Goal: Information Seeking & Learning: Learn about a topic

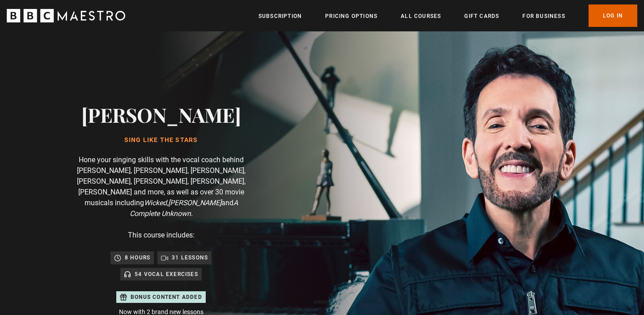
scroll to position [0, 117]
click at [607, 18] on link "Log In" at bounding box center [613, 15] width 49 height 22
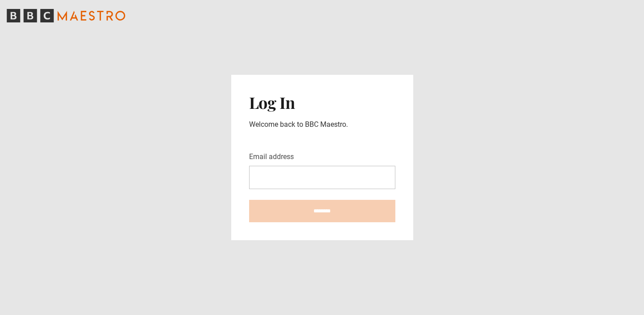
type input "**********"
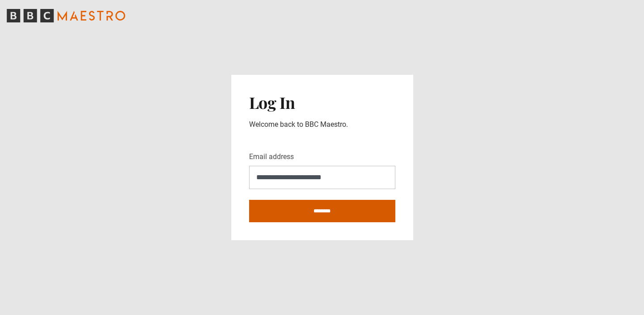
click at [369, 205] on input "********" at bounding box center [322, 211] width 146 height 22
type input "**********"
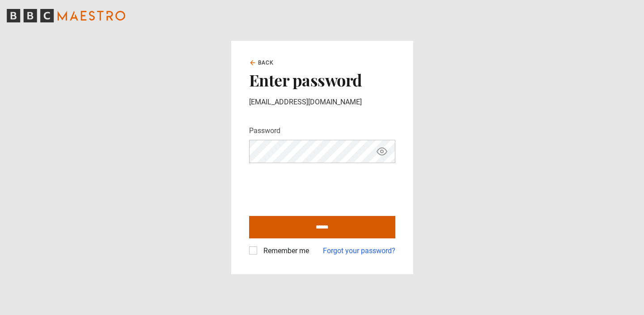
click at [265, 227] on input "******" at bounding box center [322, 227] width 146 height 22
type input "**********"
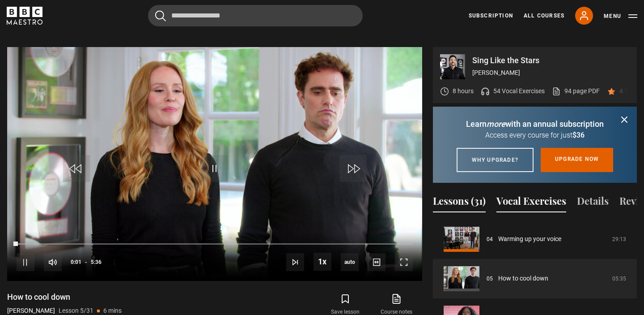
click at [519, 200] on button "Vocal Exercises" at bounding box center [532, 202] width 70 height 19
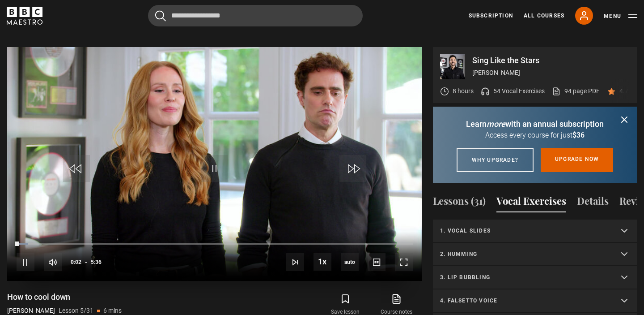
click at [308, 154] on video "Video Player" at bounding box center [214, 164] width 415 height 234
click at [476, 231] on p "1. Vocal slides" at bounding box center [524, 230] width 168 height 8
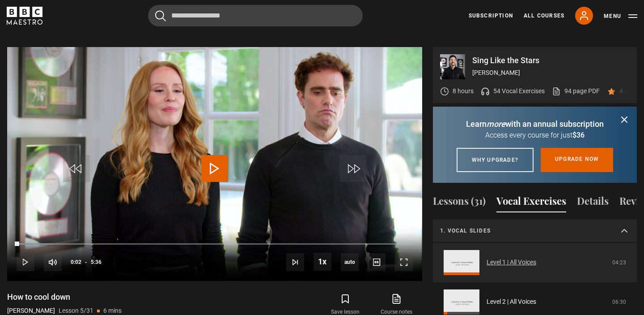
click at [508, 261] on link "Level 1 | All Voices" at bounding box center [512, 261] width 50 height 9
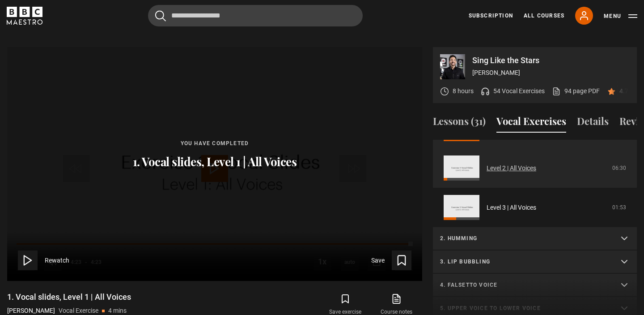
scroll to position [82, 0]
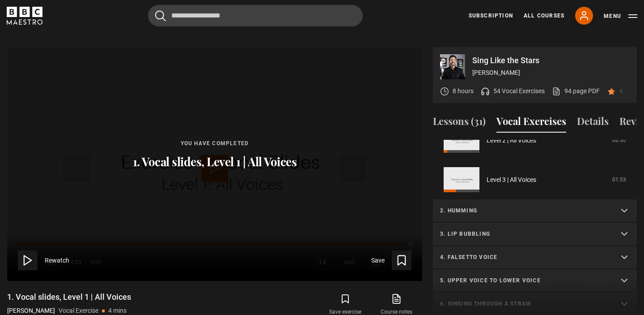
click at [496, 206] on p "2. Humming" at bounding box center [524, 210] width 168 height 8
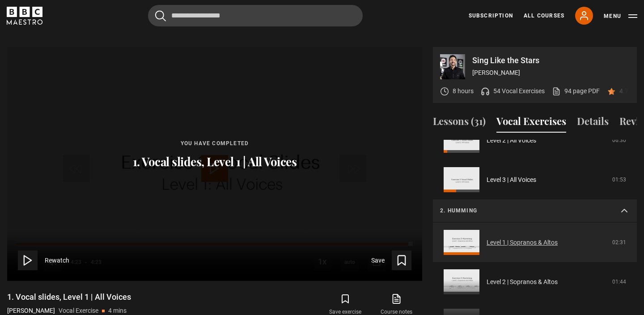
click at [504, 238] on link "Level 1 | Sopranos & Altos" at bounding box center [522, 242] width 71 height 9
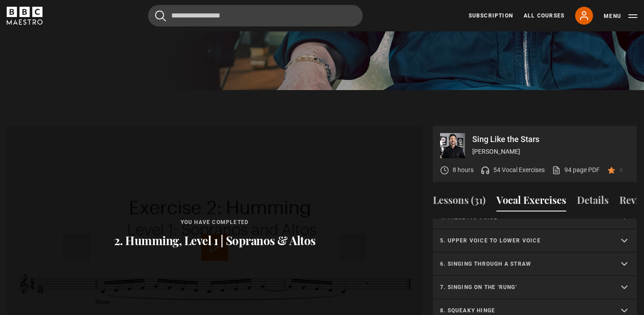
scroll to position [281, 0]
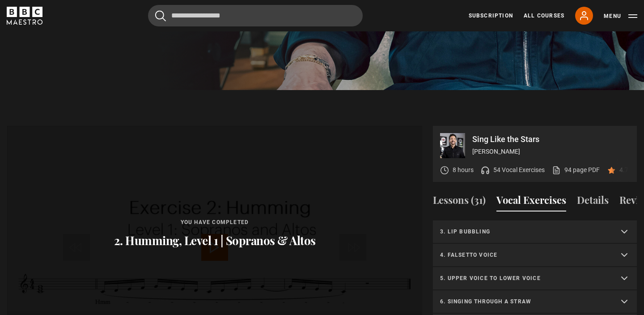
click at [571, 227] on p "3. Lip bubbling" at bounding box center [524, 231] width 168 height 8
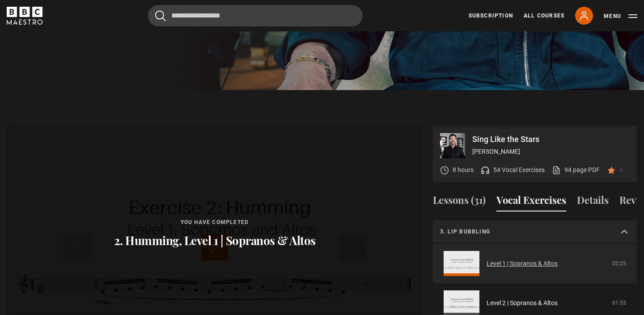
click at [549, 259] on link "Level 1 | Sopranos & Altos" at bounding box center [522, 263] width 71 height 9
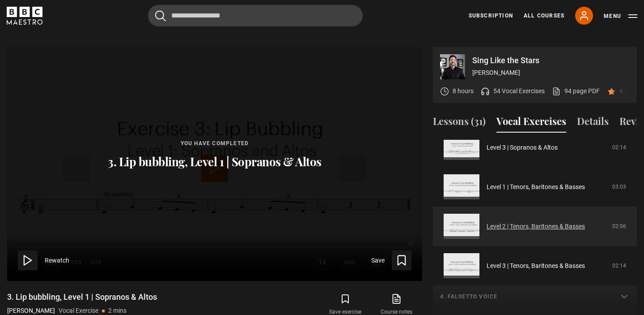
scroll to position [225, 0]
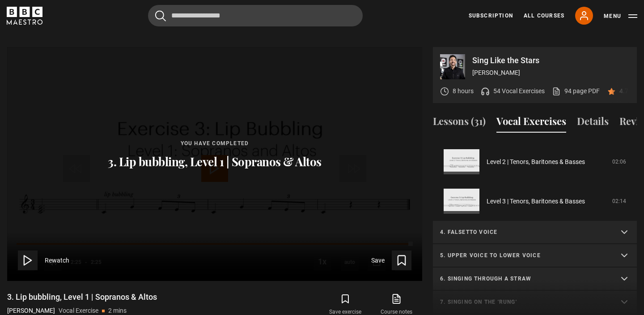
click at [505, 221] on summary "4. Falsetto voice" at bounding box center [535, 232] width 204 height 23
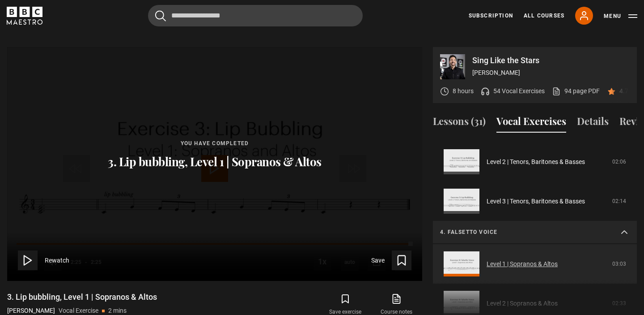
click at [498, 259] on link "Level 1 | Sopranos & Altos" at bounding box center [522, 263] width 71 height 9
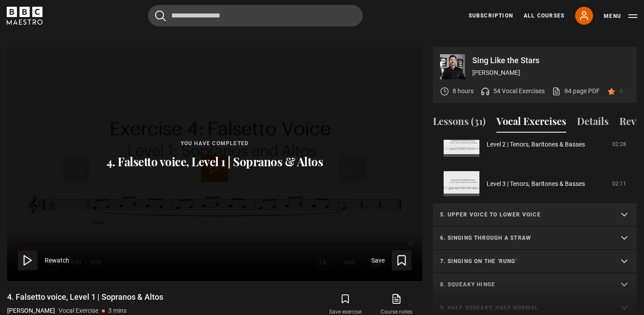
scroll to position [272, 0]
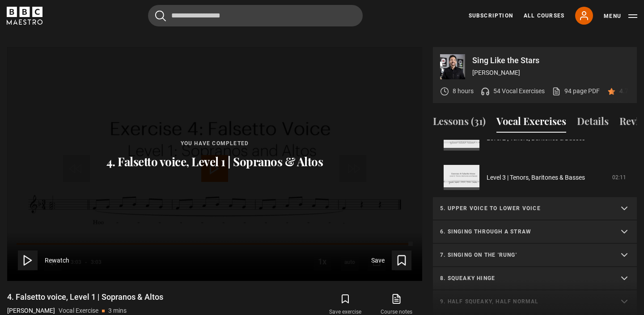
click at [547, 204] on p "5. Upper voice to lower voice" at bounding box center [524, 208] width 168 height 8
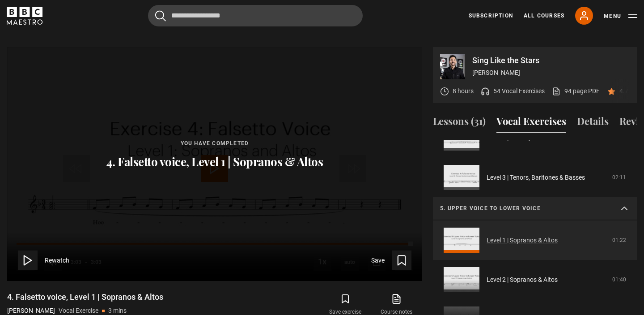
click at [535, 235] on link "Level 1 | Sopranos & Altos" at bounding box center [522, 239] width 71 height 9
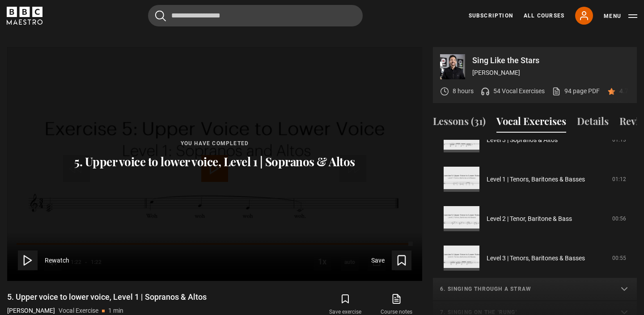
scroll to position [219, 0]
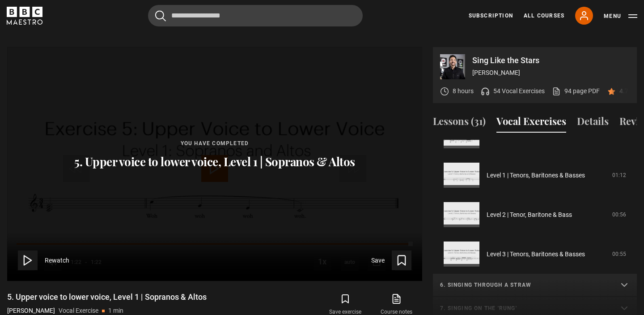
click at [558, 270] on div "1. Vocal slides Level 1 | All Voices 04:23 Level 2 | All Voices 06:30 Level 3 |…" at bounding box center [535, 236] width 204 height 193
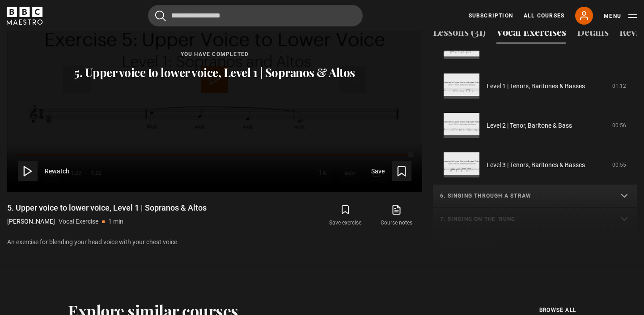
click at [545, 208] on div "1. Vocal slides Level 1 | All Voices 04:23 Level 2 | All Voices 06:30 Level 3 |…" at bounding box center [535, 147] width 204 height 193
click at [502, 200] on div "1. Vocal slides Level 1 | All Voices 04:23 Level 2 | All Voices 06:30 Level 3 |…" at bounding box center [535, 147] width 204 height 193
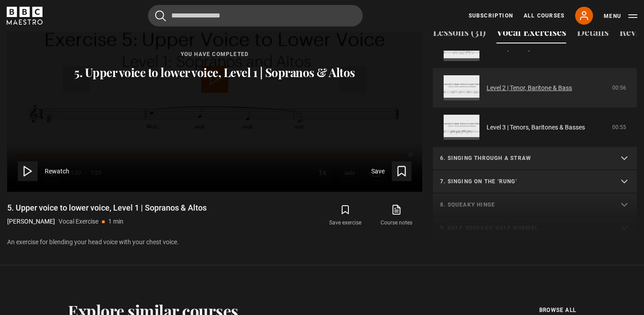
scroll to position [267, 0]
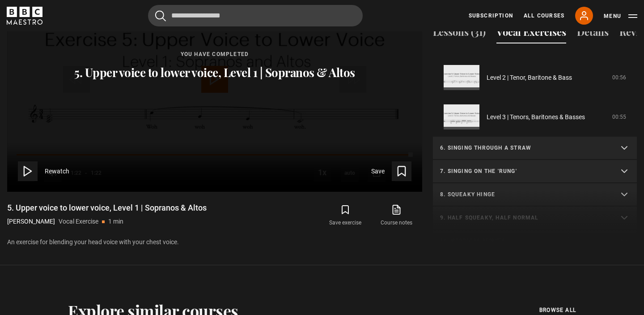
click at [506, 167] on p "7. Singing on the 'rung'" at bounding box center [524, 171] width 168 height 8
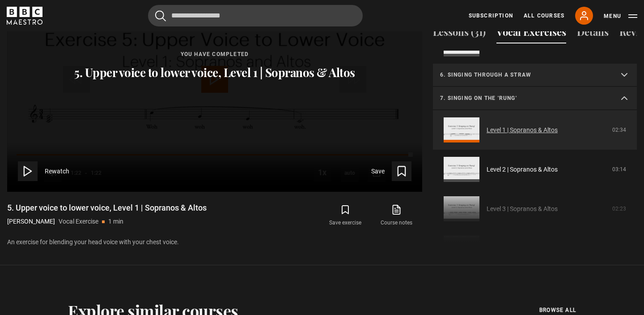
scroll to position [342, 0]
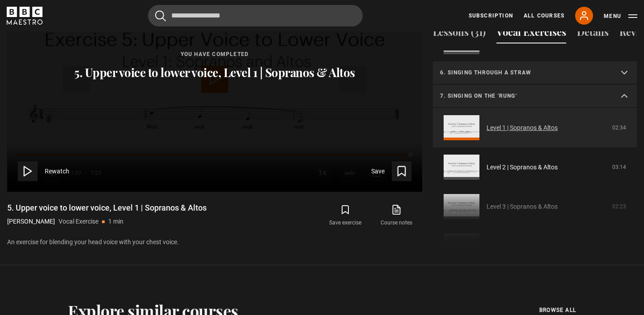
click at [497, 124] on link "Level 1 | Sopranos & Altos" at bounding box center [522, 127] width 71 height 9
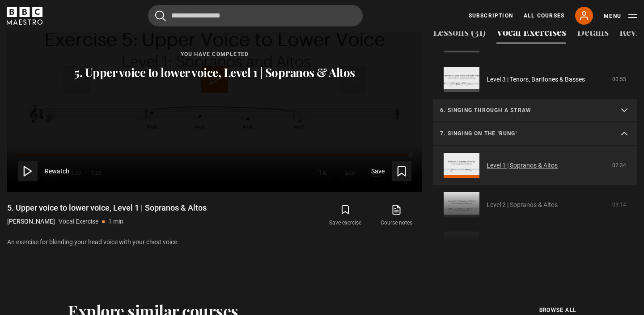
scroll to position [238, 0]
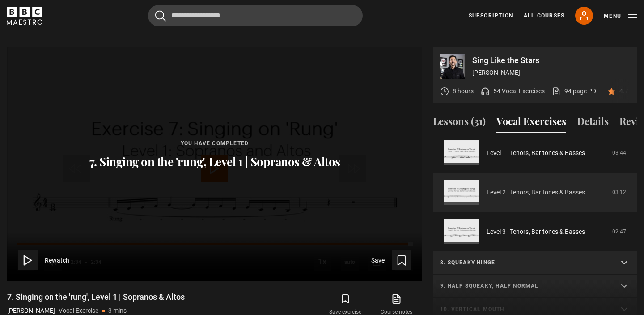
scroll to position [313, 0]
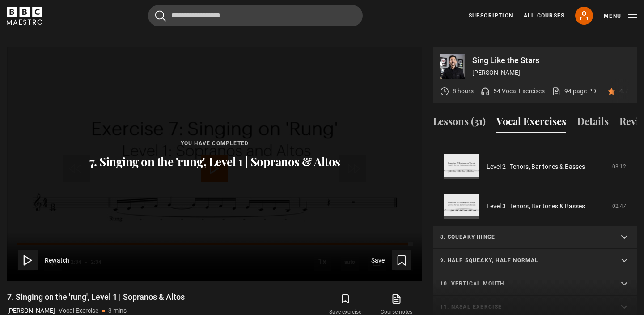
click at [534, 226] on summary "8. Squeaky hinge" at bounding box center [535, 237] width 204 height 23
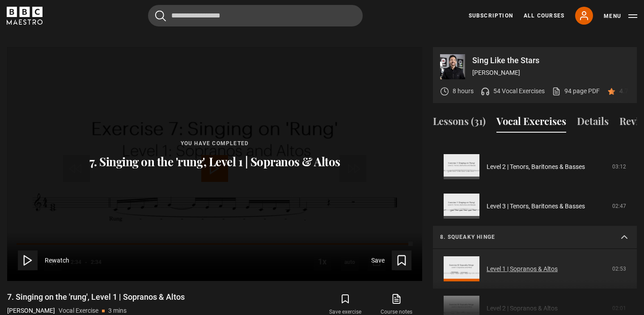
click at [516, 264] on link "Level 1 | Sopranos & Altos" at bounding box center [522, 268] width 71 height 9
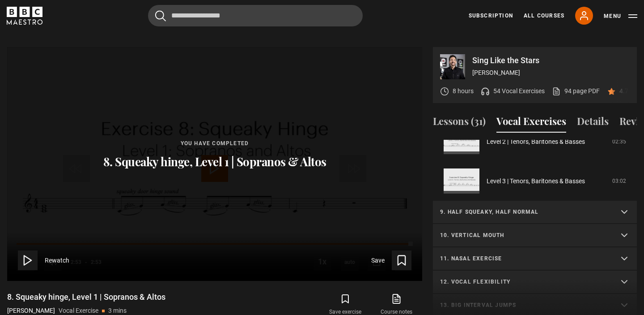
scroll to position [367, 0]
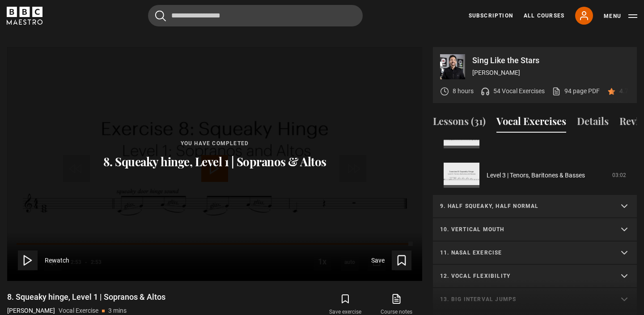
click at [528, 202] on p "9. Half squeaky, half normal" at bounding box center [524, 206] width 168 height 8
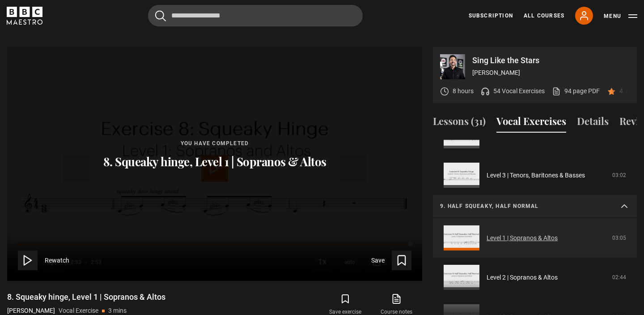
click at [499, 233] on link "Level 1 | Sopranos & Altos" at bounding box center [522, 237] width 71 height 9
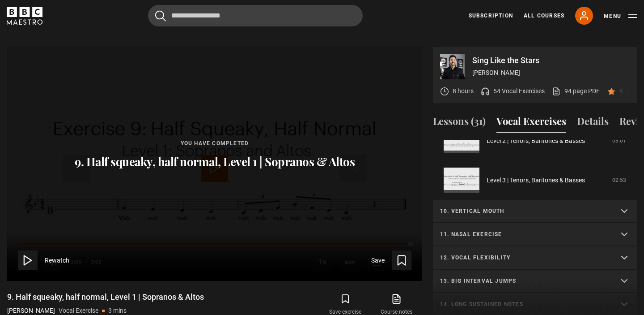
scroll to position [392, 0]
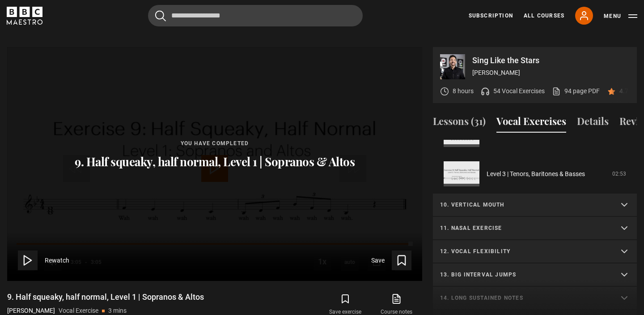
click at [459, 193] on summary "10. Vertical mouth" at bounding box center [535, 204] width 204 height 23
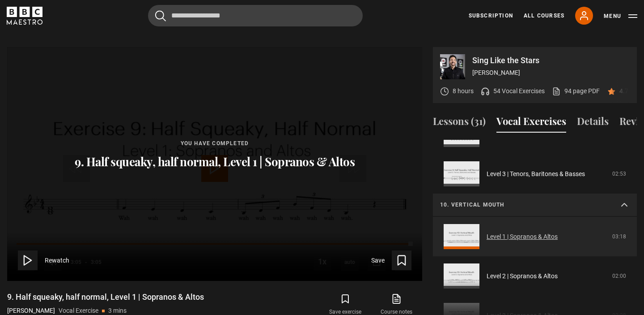
click at [510, 232] on link "Level 1 | Sopranos & Altos" at bounding box center [522, 236] width 71 height 9
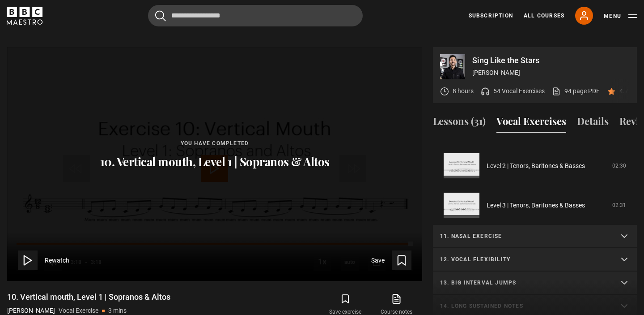
scroll to position [462, 0]
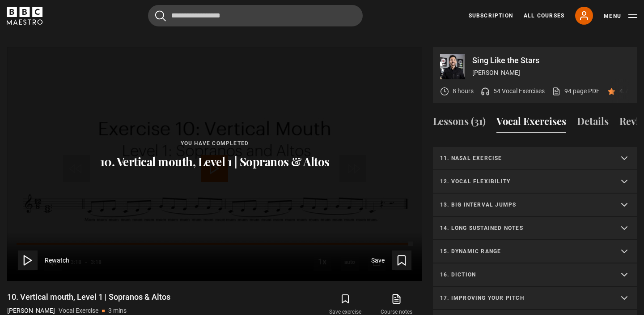
click at [499, 154] on p "11. Nasal exercise" at bounding box center [524, 158] width 168 height 8
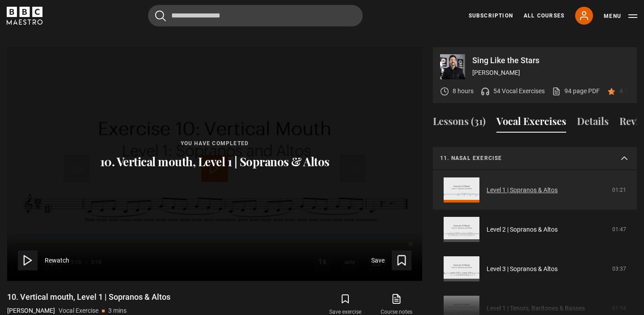
click at [503, 185] on link "Level 1 | Sopranos & Altos" at bounding box center [522, 189] width 71 height 9
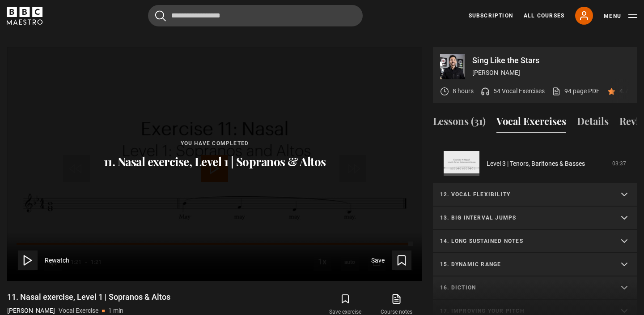
scroll to position [451, 0]
click at [505, 188] on p "12. Vocal flexibility" at bounding box center [524, 192] width 168 height 8
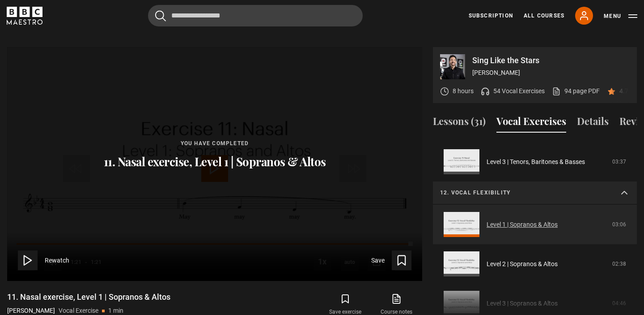
click at [489, 221] on link "Level 1 | Sopranos & Altos" at bounding box center [522, 224] width 71 height 9
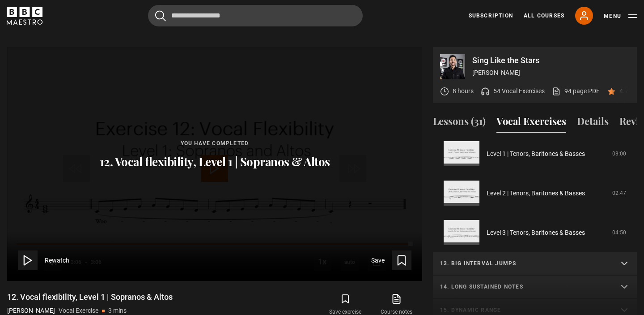
scroll to position [430, 0]
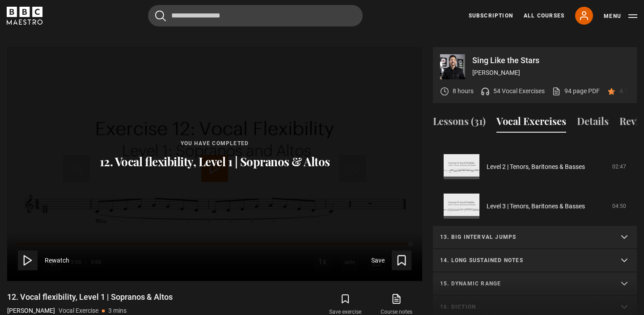
click at [596, 233] on p "13. Big interval jumps" at bounding box center [524, 237] width 168 height 8
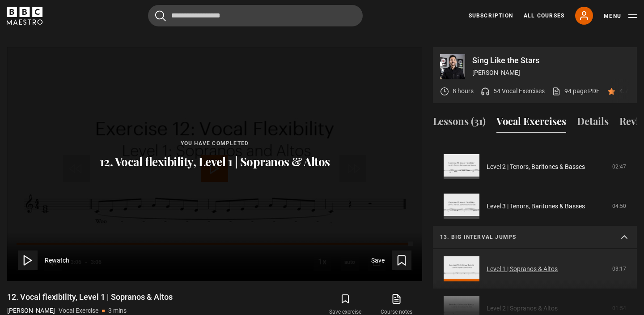
click at [516, 264] on link "Level 1 | Sopranos & Altos" at bounding box center [522, 268] width 71 height 9
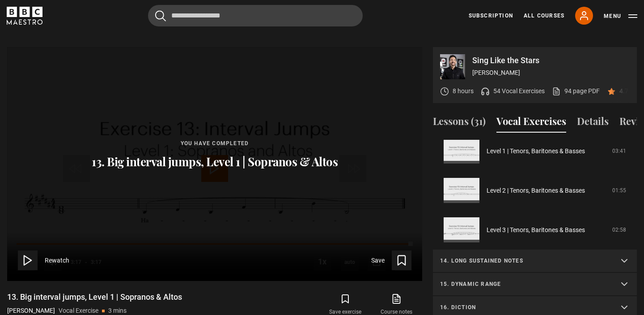
scroll to position [462, 0]
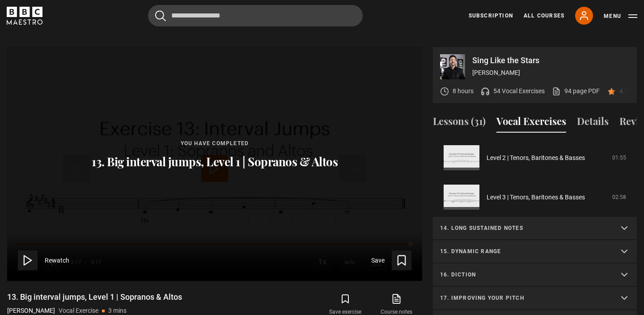
click at [580, 227] on summary "14. Long sustained notes" at bounding box center [535, 228] width 204 height 23
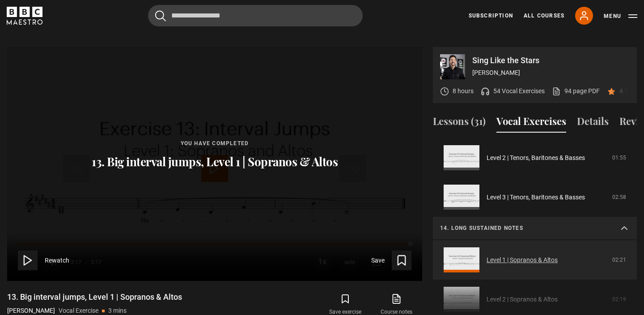
click at [558, 261] on link "Level 1 | Sopranos & Altos" at bounding box center [522, 259] width 71 height 9
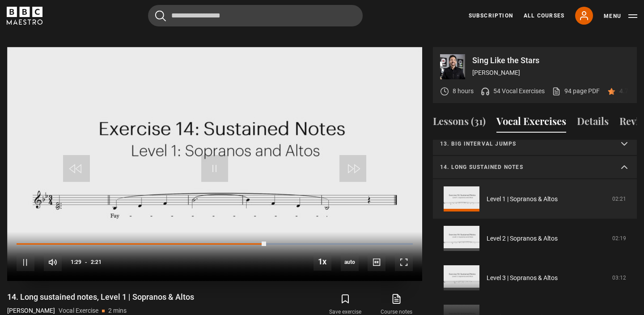
click at [287, 127] on video "Video Player" at bounding box center [214, 164] width 415 height 234
click at [222, 155] on span "Video Player" at bounding box center [214, 168] width 27 height 27
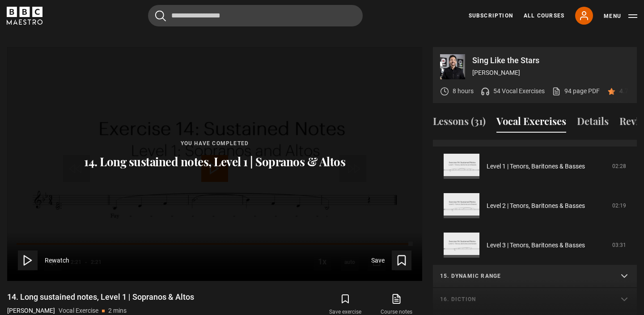
scroll to position [462, 0]
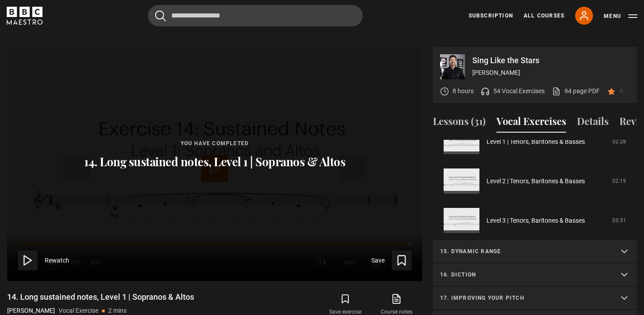
click at [537, 247] on p "15. Dynamic range" at bounding box center [524, 251] width 168 height 8
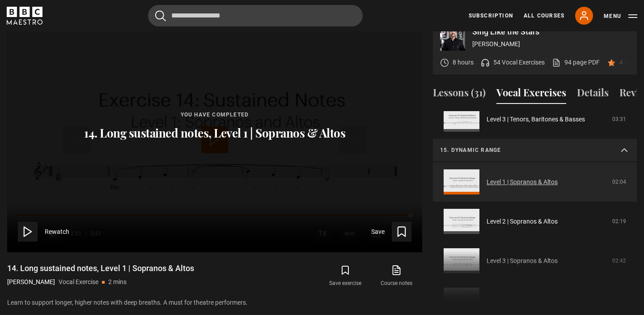
scroll to position [535, 0]
click at [529, 176] on link "Level 1 | Sopranos & Altos" at bounding box center [522, 180] width 71 height 9
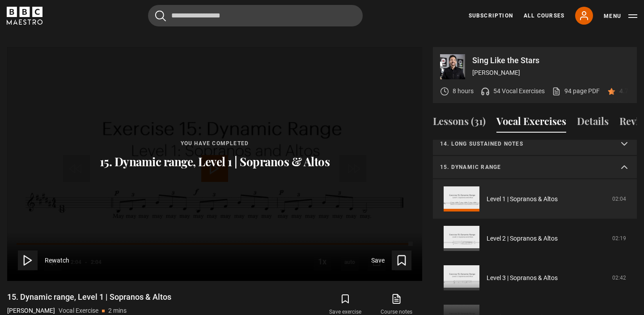
click at [560, 163] on p "15. Dynamic range" at bounding box center [524, 167] width 168 height 8
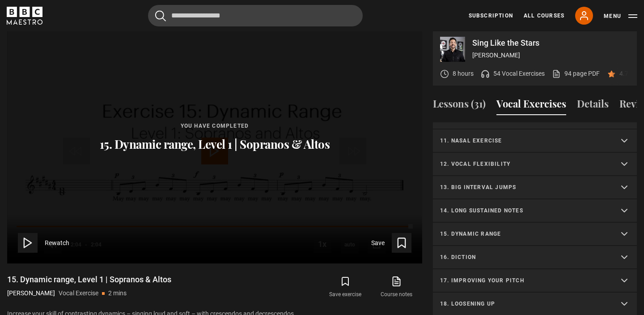
scroll to position [452, 0]
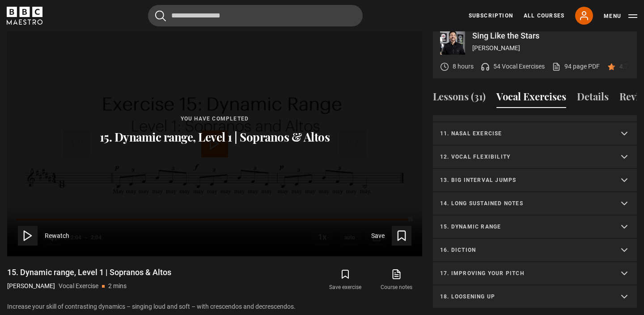
click at [545, 246] on p "16. Diction" at bounding box center [524, 250] width 168 height 8
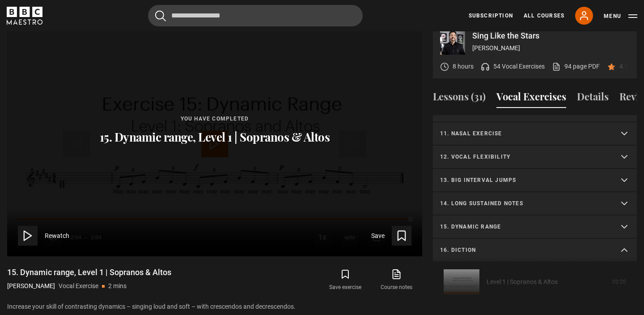
click at [538, 270] on div "1. Vocal slides Level 1 | All Voices 04:23 Level 2 | All Voices 06:30 Level 3 |…" at bounding box center [535, 211] width 204 height 193
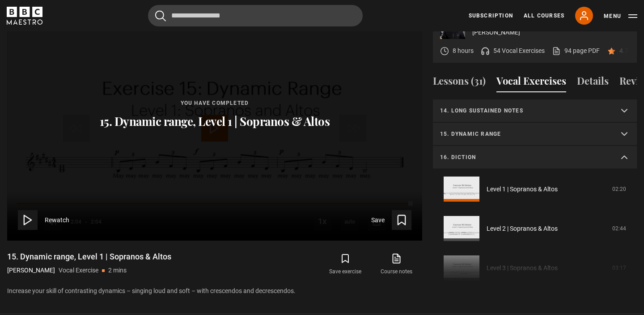
scroll to position [337, 0]
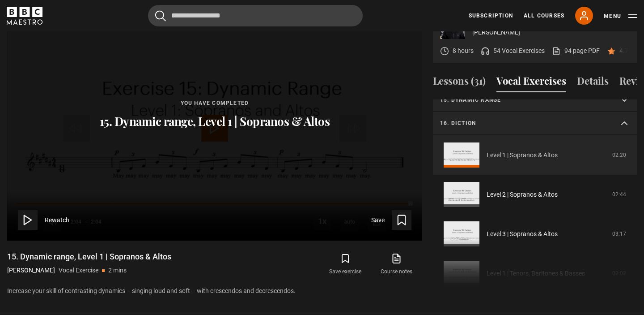
click at [520, 150] on link "Level 1 | Sopranos & Altos" at bounding box center [522, 154] width 71 height 9
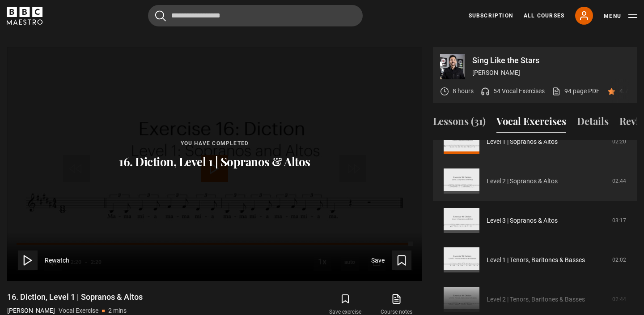
scroll to position [462, 0]
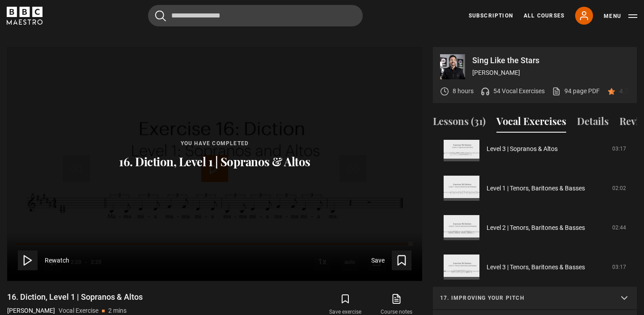
click at [513, 293] on summary "17. Improving your pitch" at bounding box center [535, 297] width 204 height 23
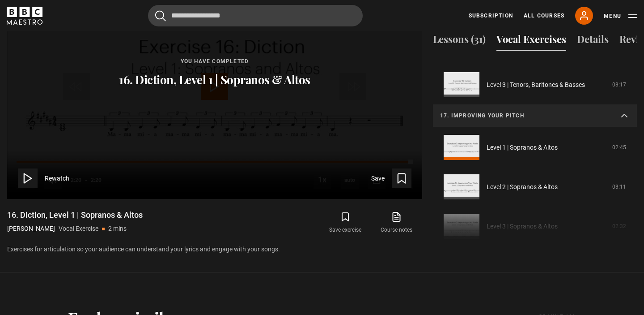
scroll to position [569, 0]
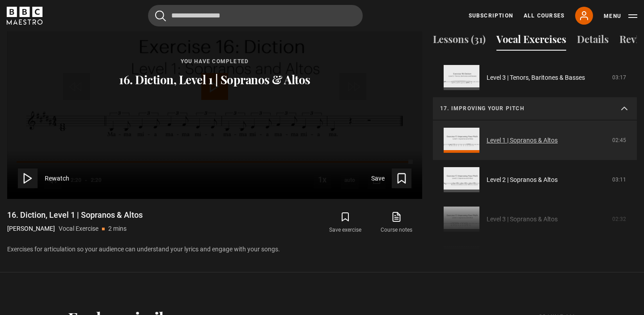
click at [495, 136] on link "Level 1 | Sopranos & Altos" at bounding box center [522, 140] width 71 height 9
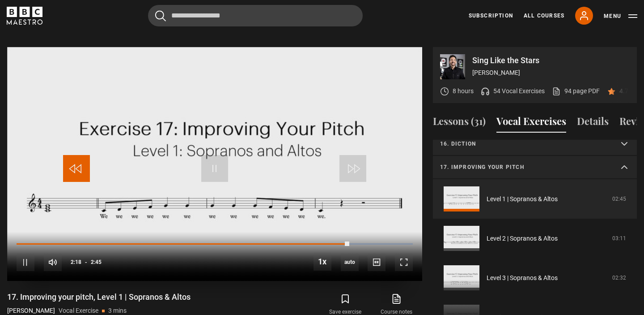
click at [79, 160] on span "Video Player" at bounding box center [76, 168] width 27 height 27
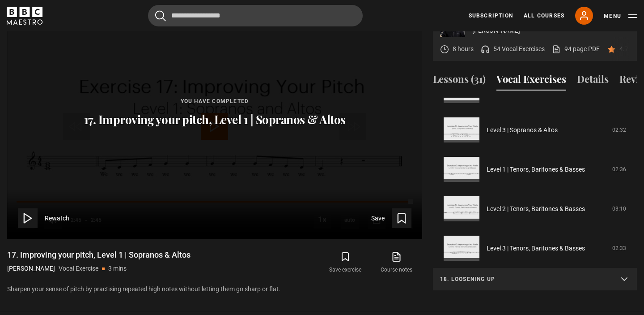
scroll to position [470, 0]
click at [477, 274] on p "18. Loosening up" at bounding box center [524, 278] width 168 height 8
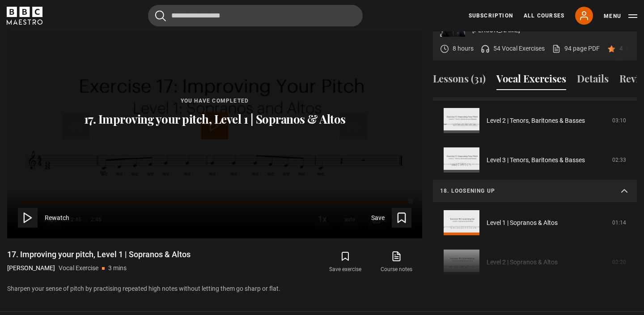
scroll to position [584, 0]
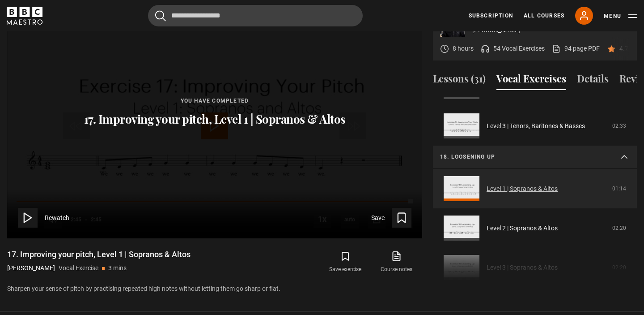
click at [501, 184] on link "Level 1 | Sopranos & Altos" at bounding box center [522, 188] width 71 height 9
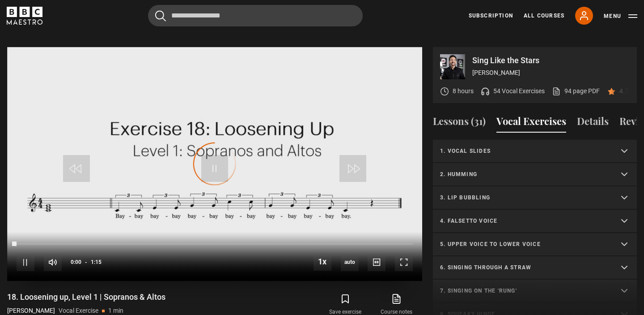
scroll to position [379, 0]
